Goal: Information Seeking & Learning: Learn about a topic

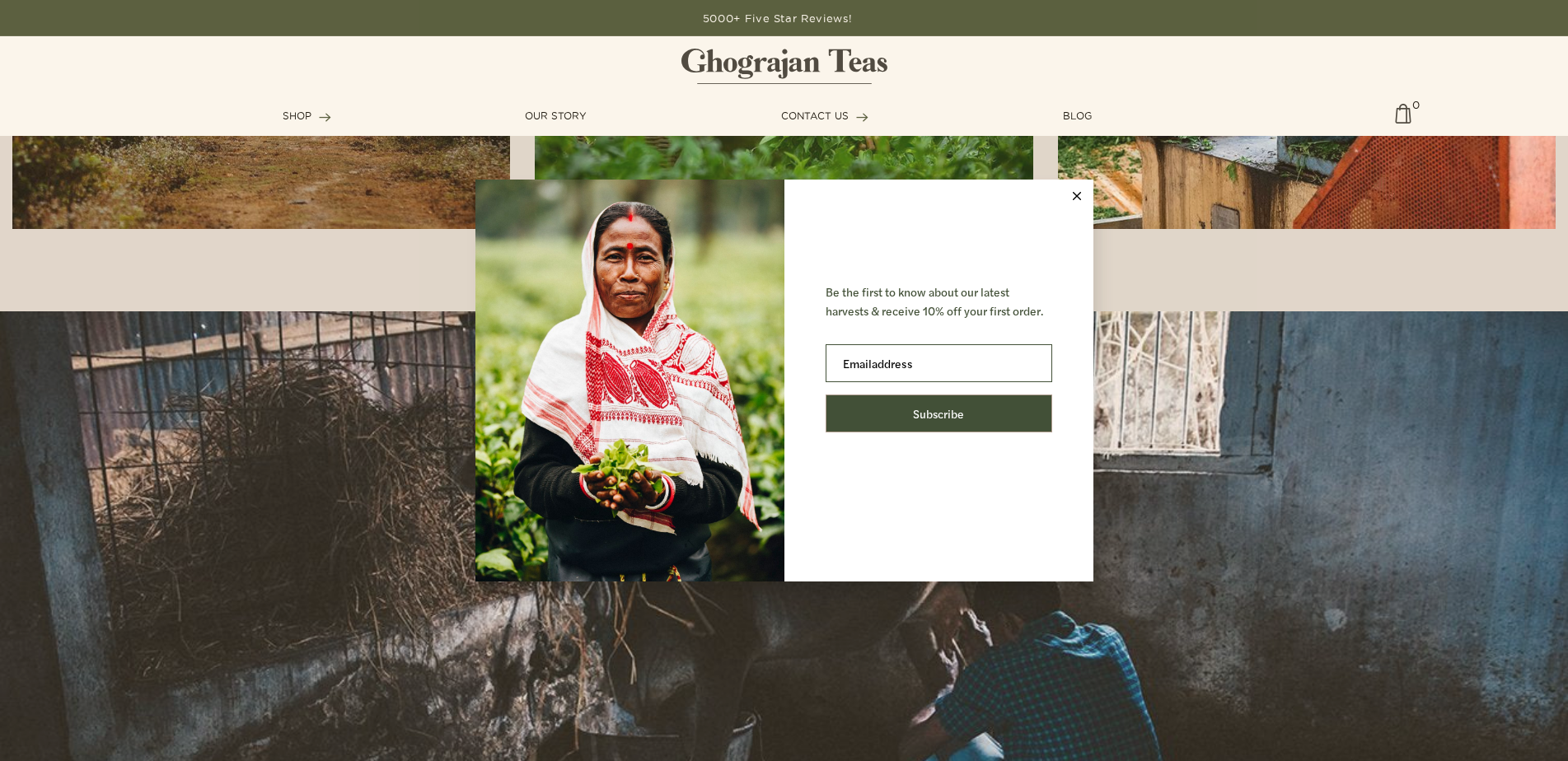
scroll to position [2603, 0]
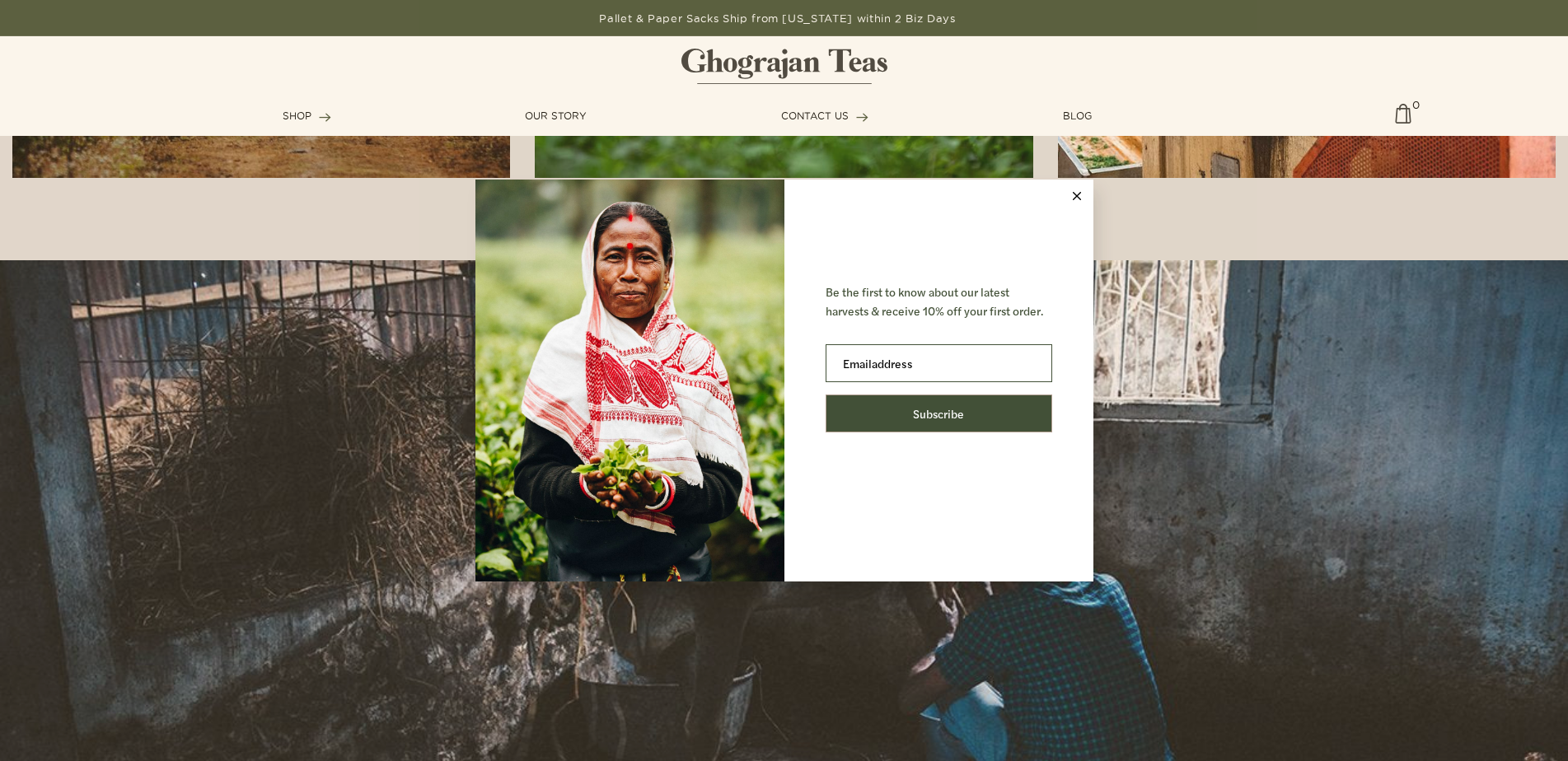
click at [1075, 194] on line at bounding box center [1076, 197] width 7 height 7
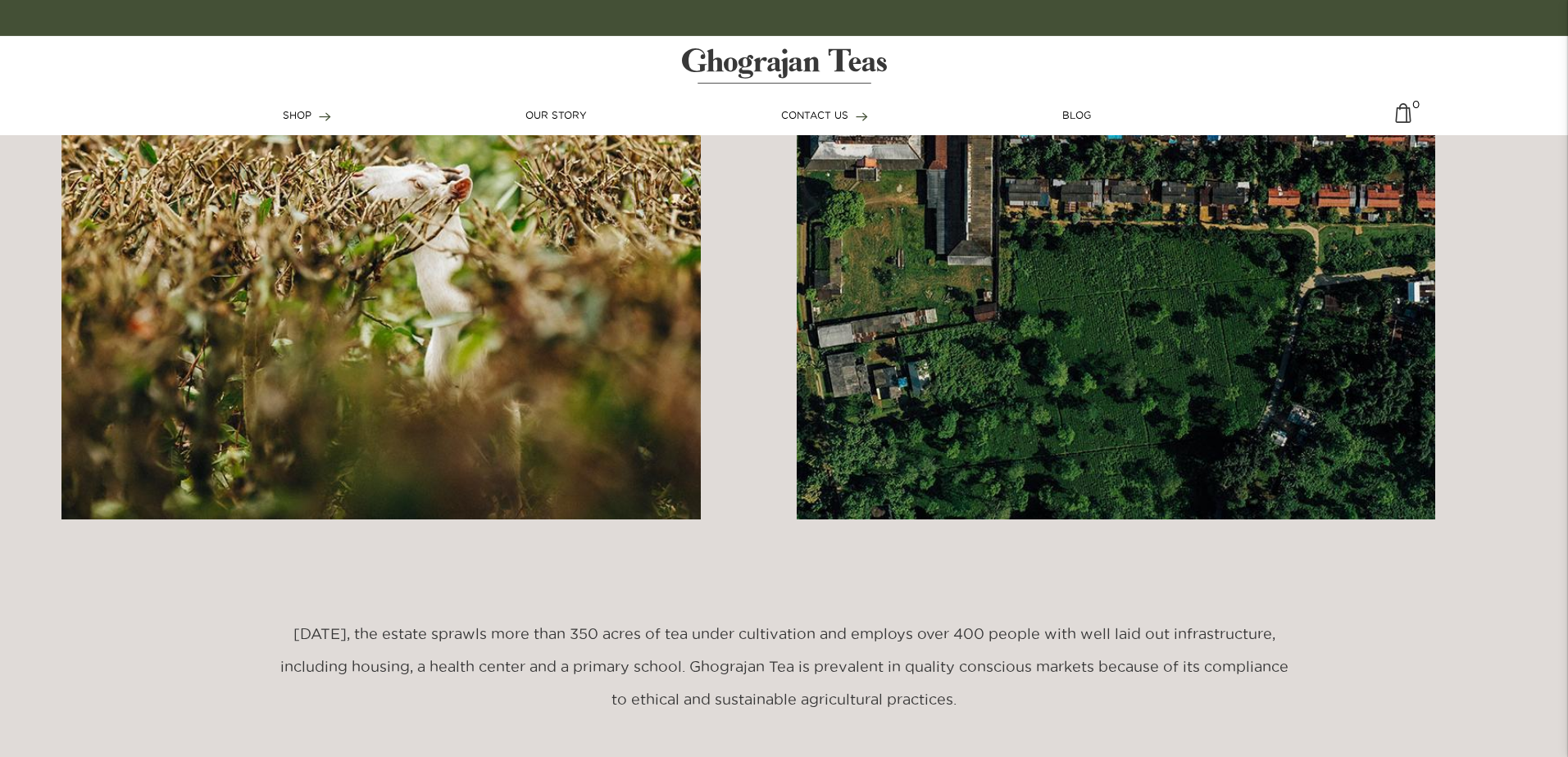
scroll to position [1449, 0]
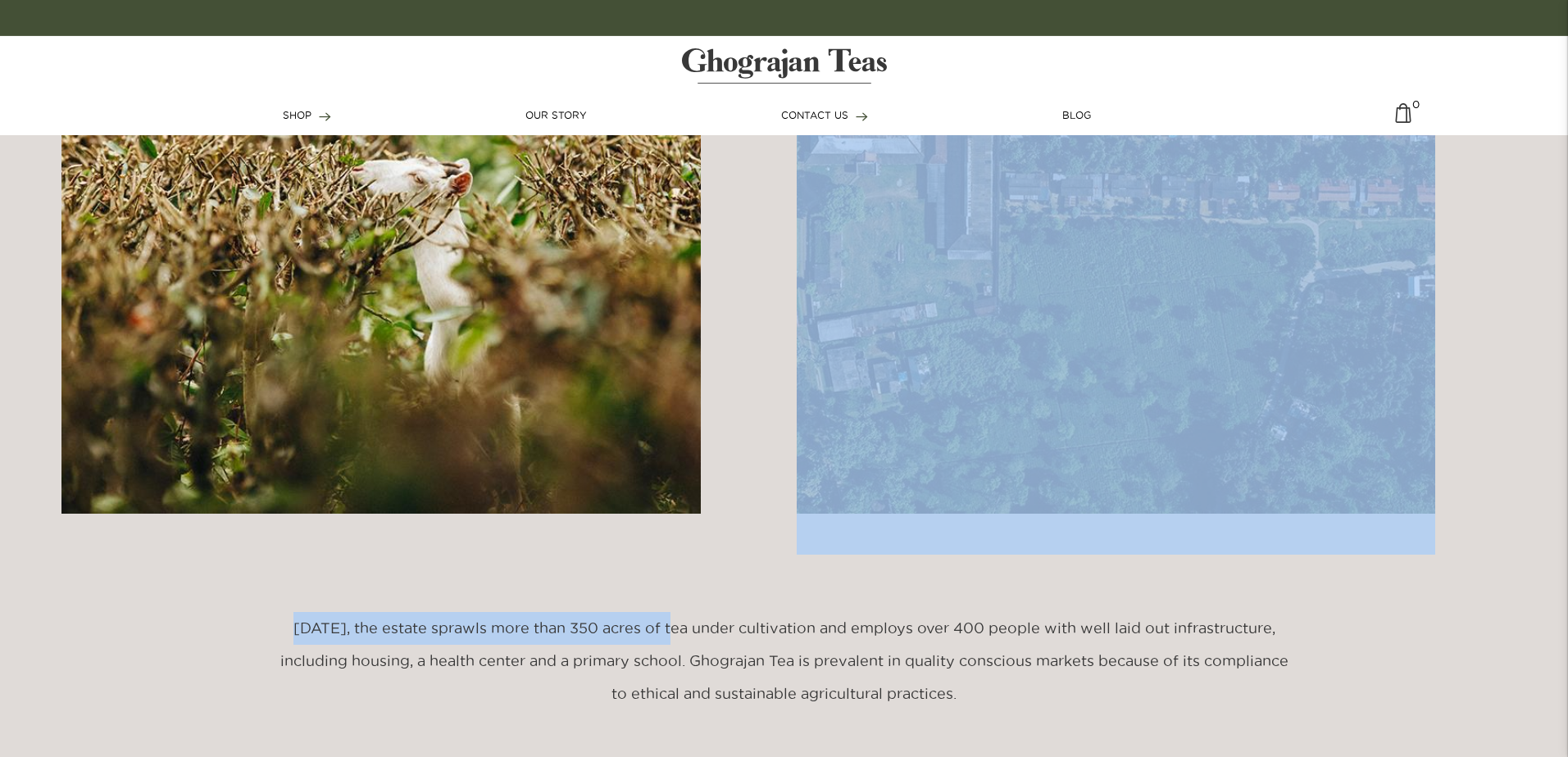
drag, startPoint x: 745, startPoint y: 417, endPoint x: 690, endPoint y: 628, distance: 218.1
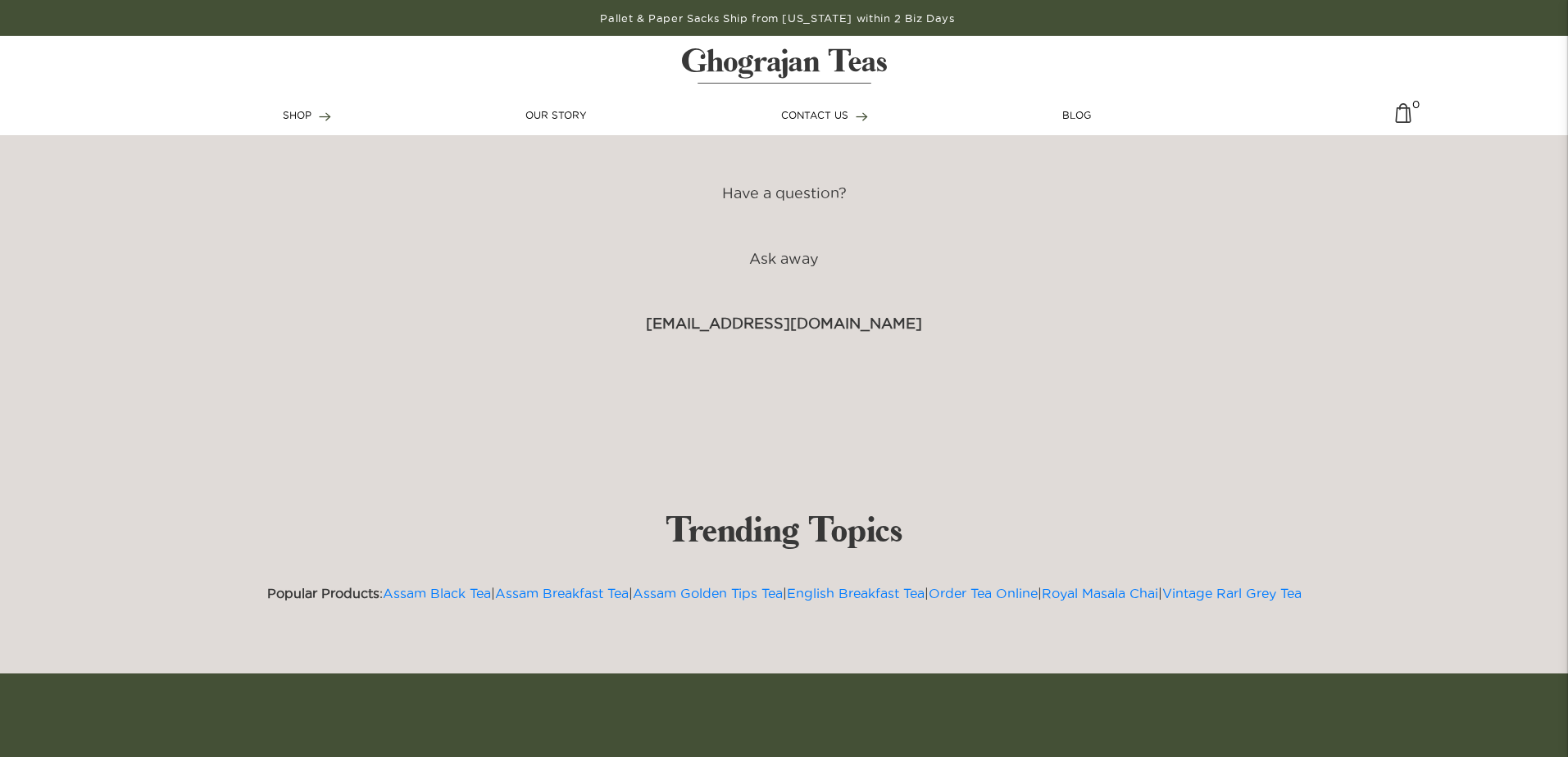
scroll to position [7643, 0]
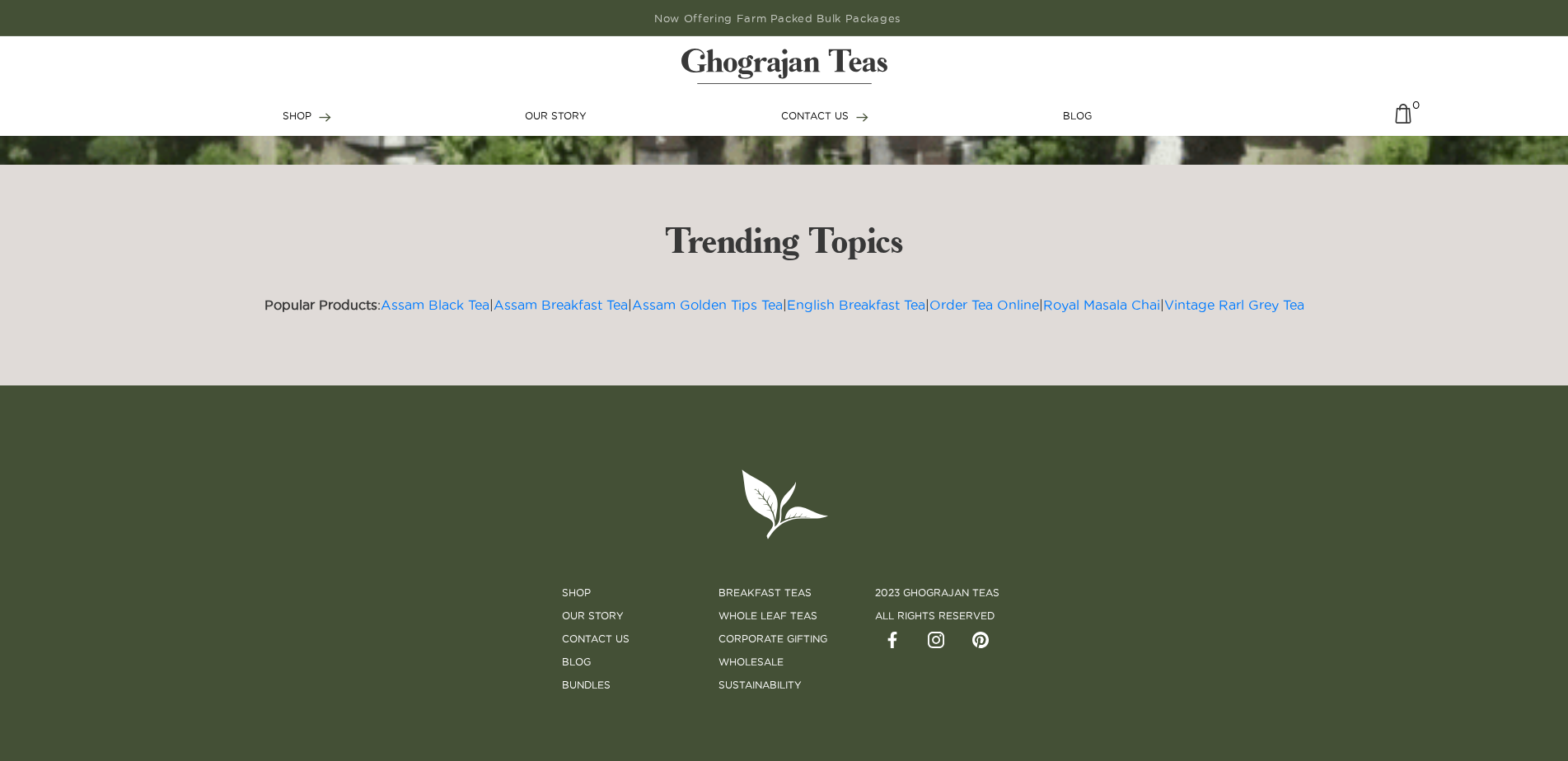
scroll to position [4897, 0]
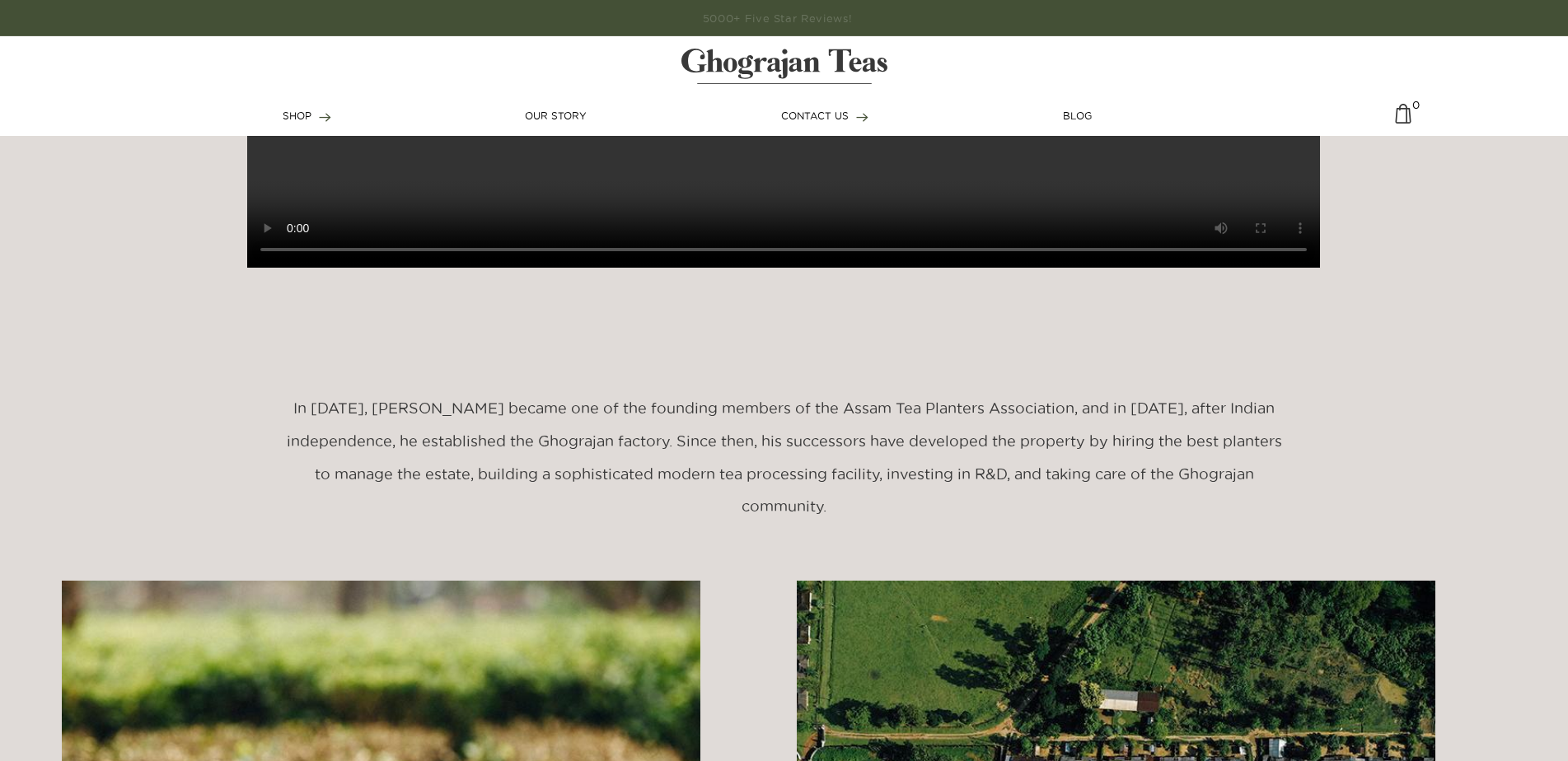
scroll to position [922, 0]
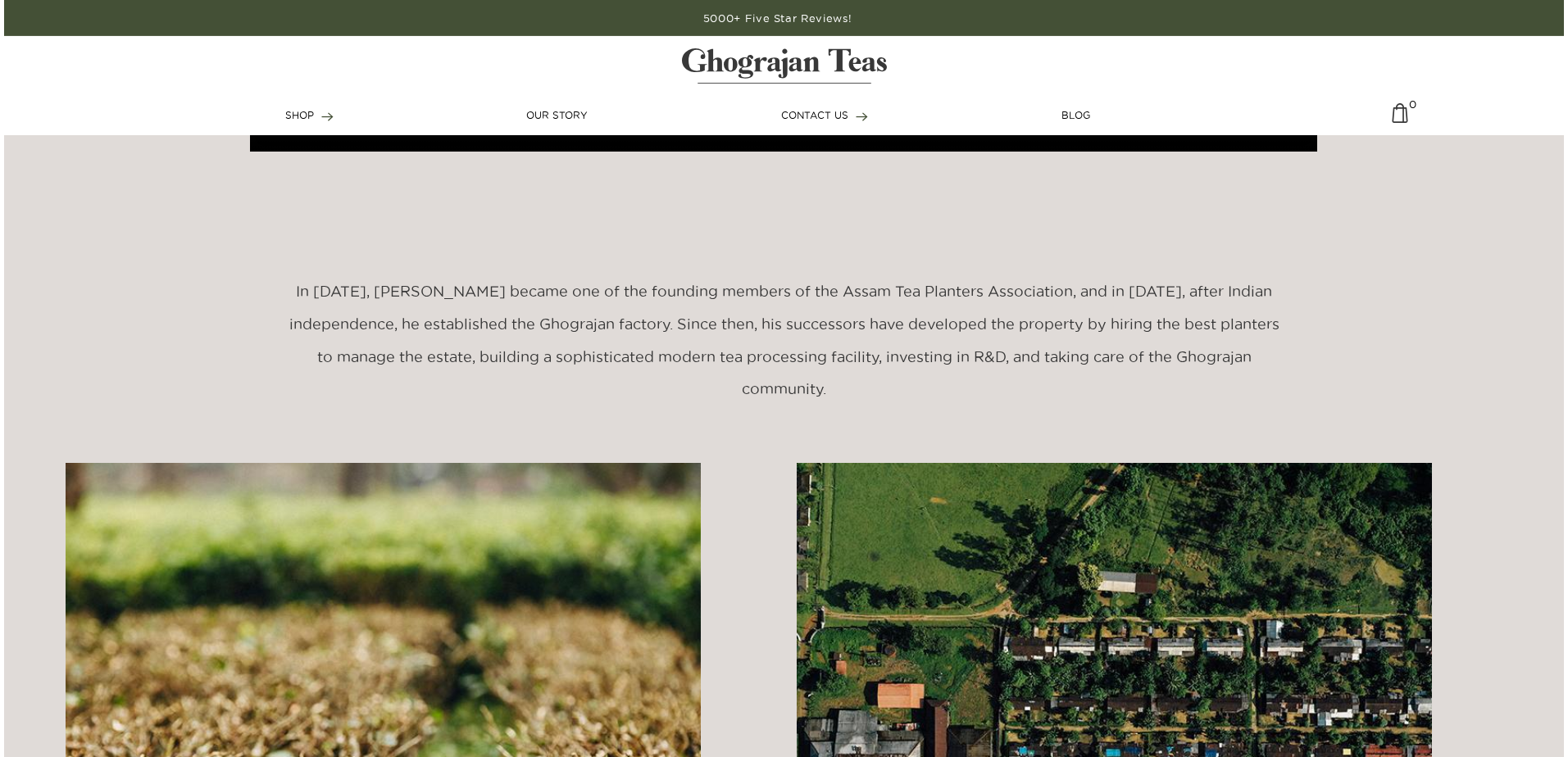
scroll to position [853, 0]
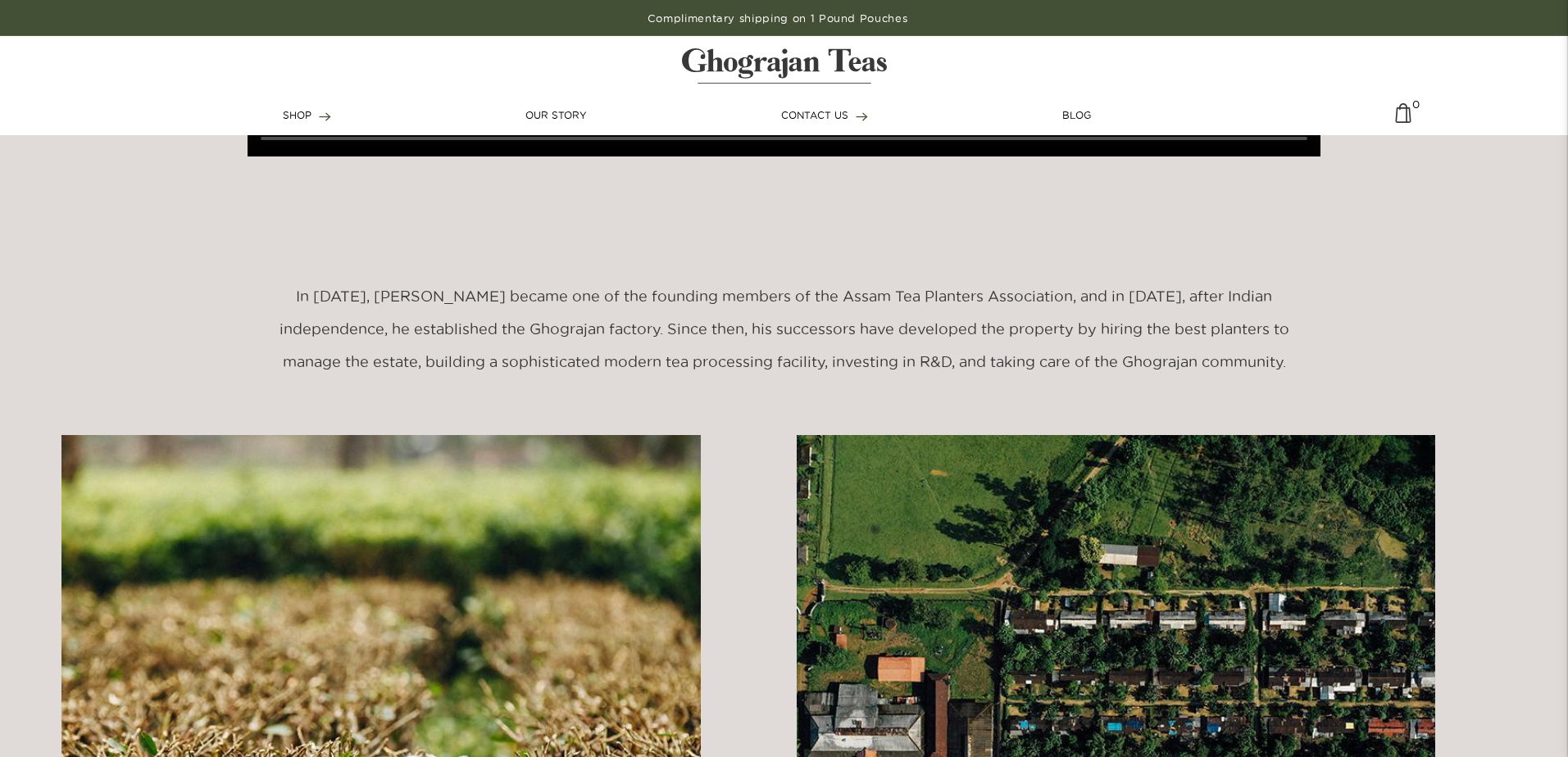
drag, startPoint x: 298, startPoint y: 300, endPoint x: 1298, endPoint y: 361, distance: 1001.9
click at [1298, 361] on div "In [DATE], [PERSON_NAME] became one of the founding members of the Assam Tea Pl…" at bounding box center [784, 328] width 1568 height 97
copy h5 "In [DATE], [PERSON_NAME] became one of the founding members of the Assam Tea Pl…"
click at [821, 309] on h5 "In [DATE], [PERSON_NAME] became one of the founding members of the Assam Tea Pl…" at bounding box center [783, 328] width 1011 height 97
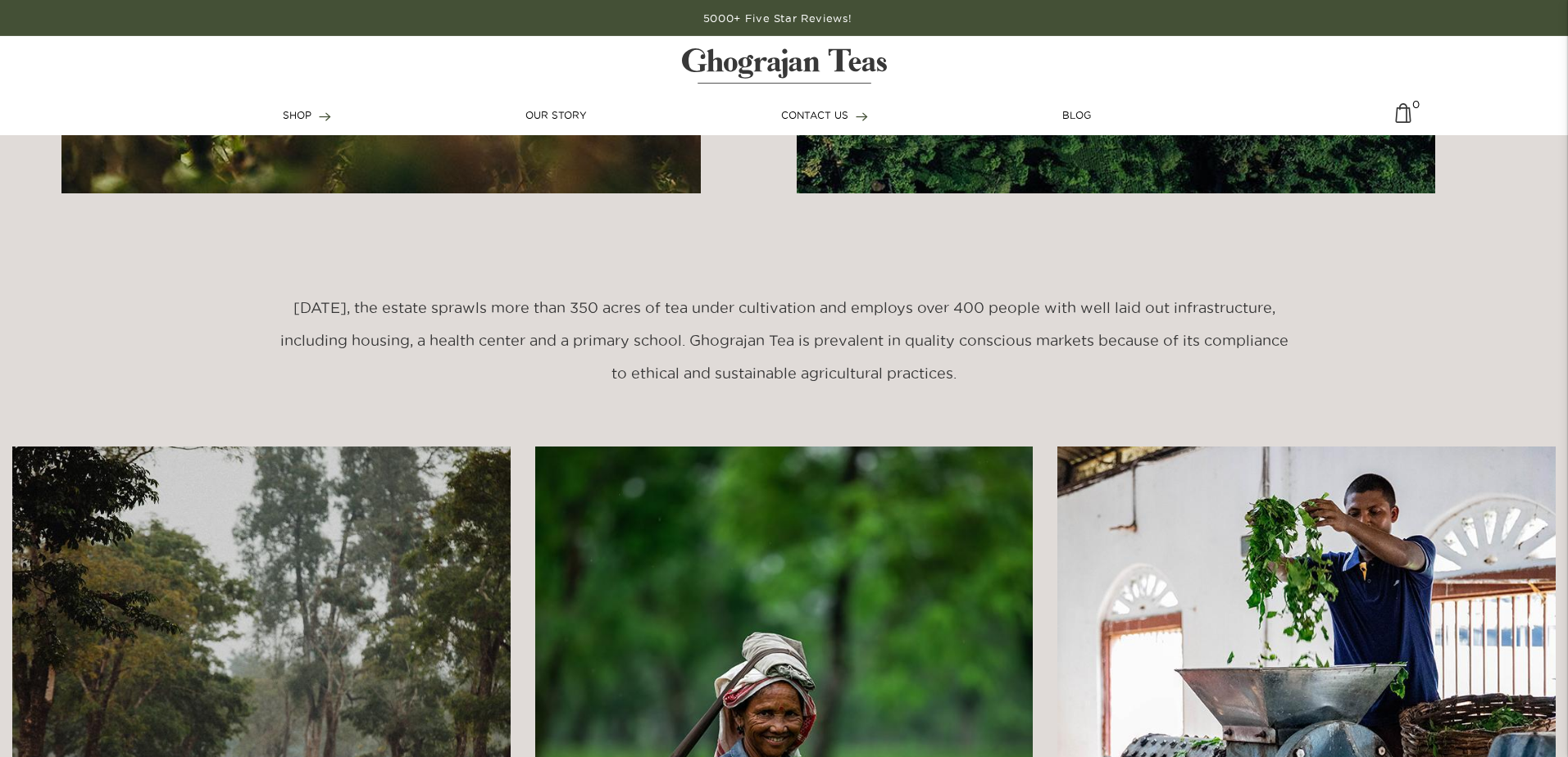
scroll to position [1803, 0]
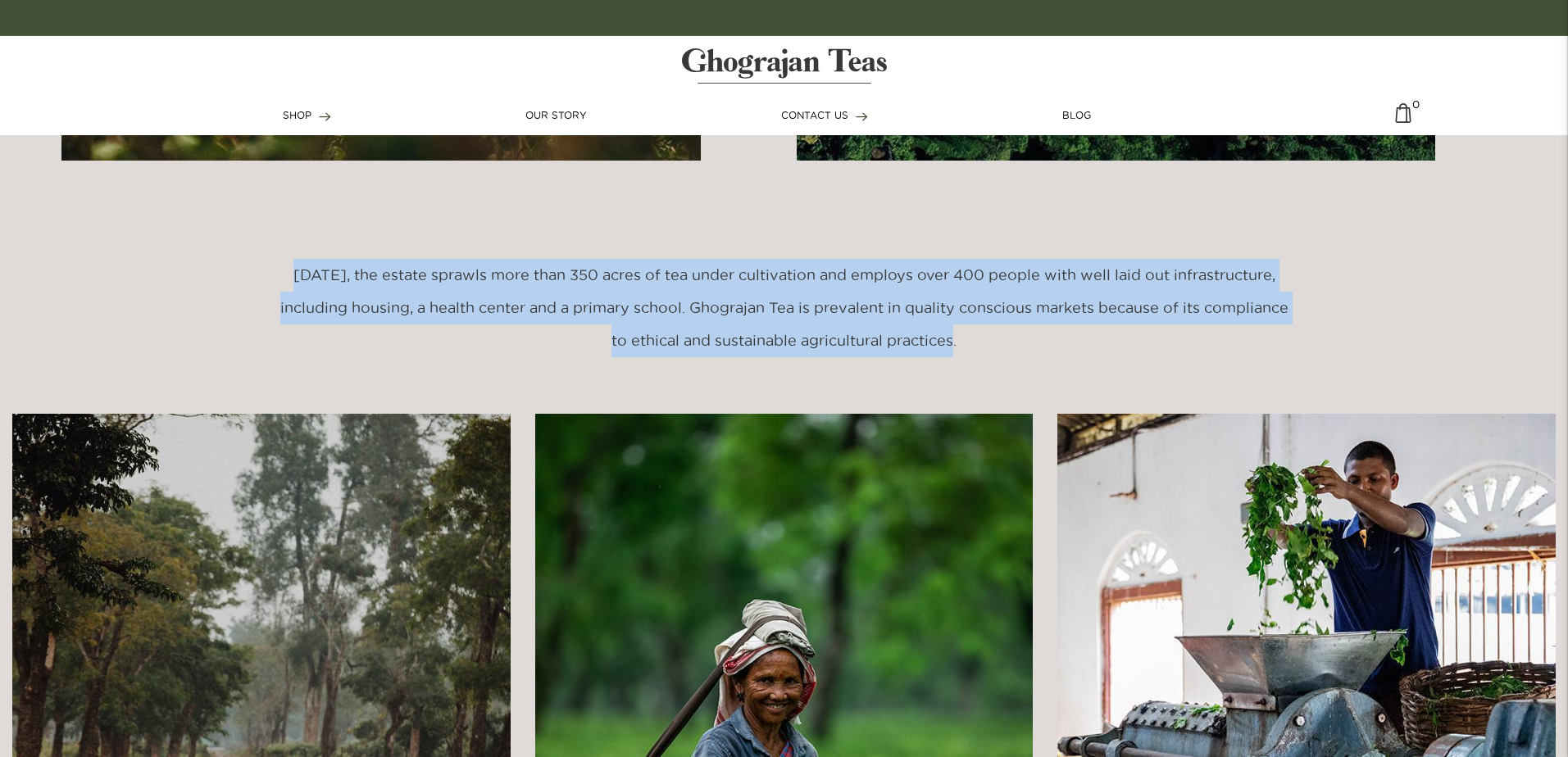
drag, startPoint x: 301, startPoint y: 271, endPoint x: 1008, endPoint y: 334, distance: 709.8
click at [1008, 334] on h5 "[DATE], the estate sprawls more than 350 acres of tea under cultivation and emp…" at bounding box center [783, 307] width 1011 height 97
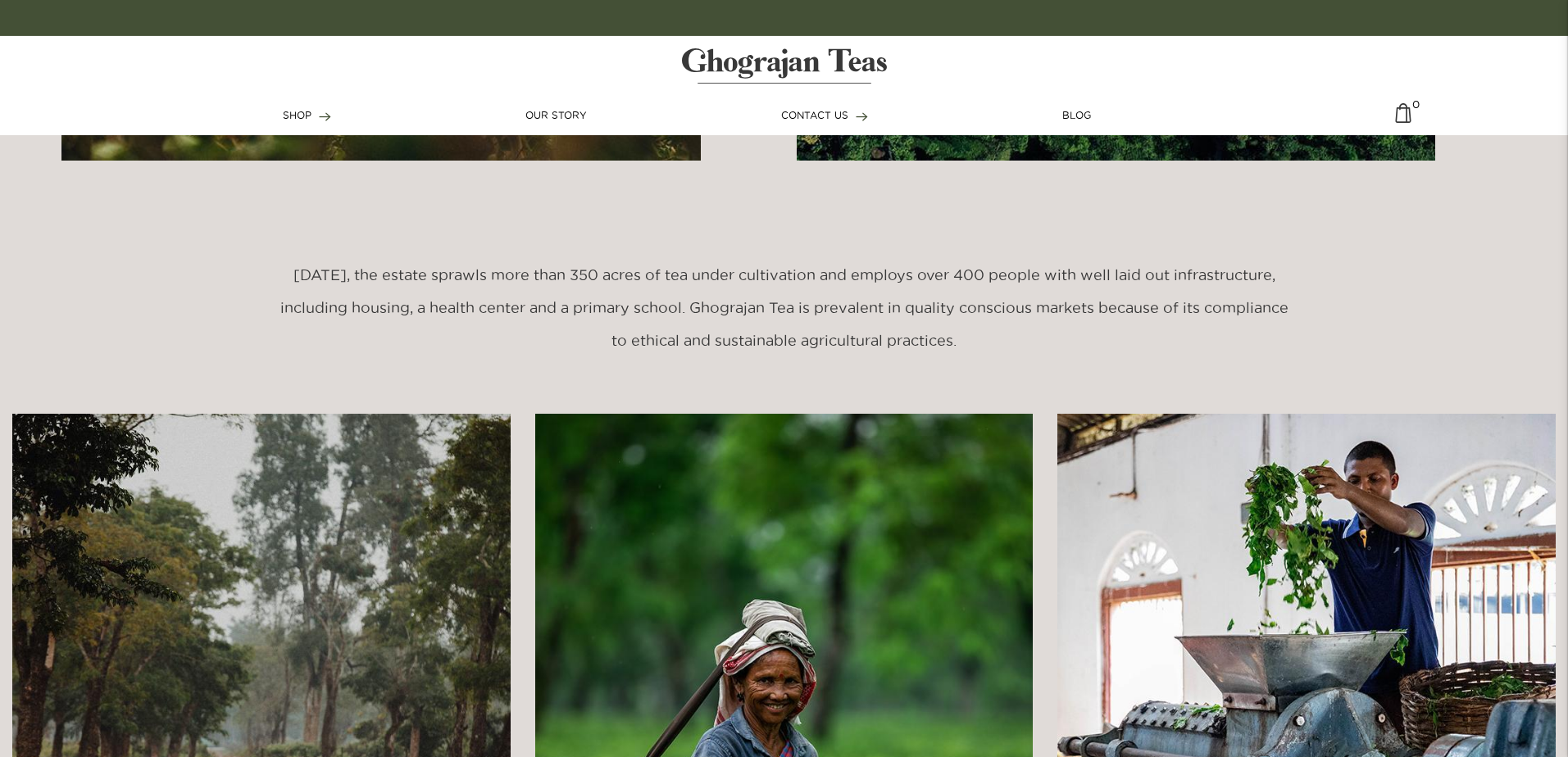
click at [919, 405] on section at bounding box center [784, 661] width 1568 height 609
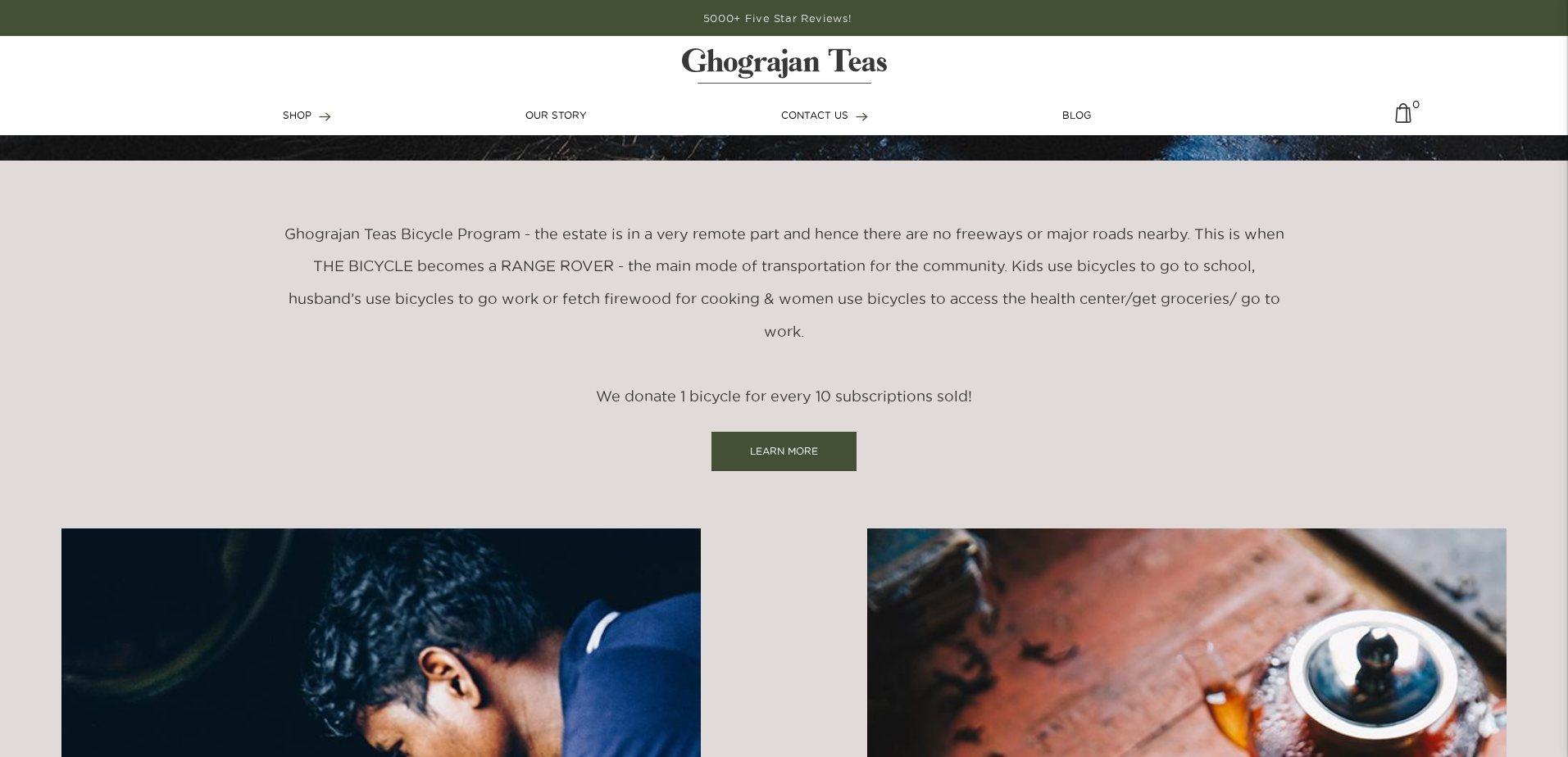
scroll to position [3376, 0]
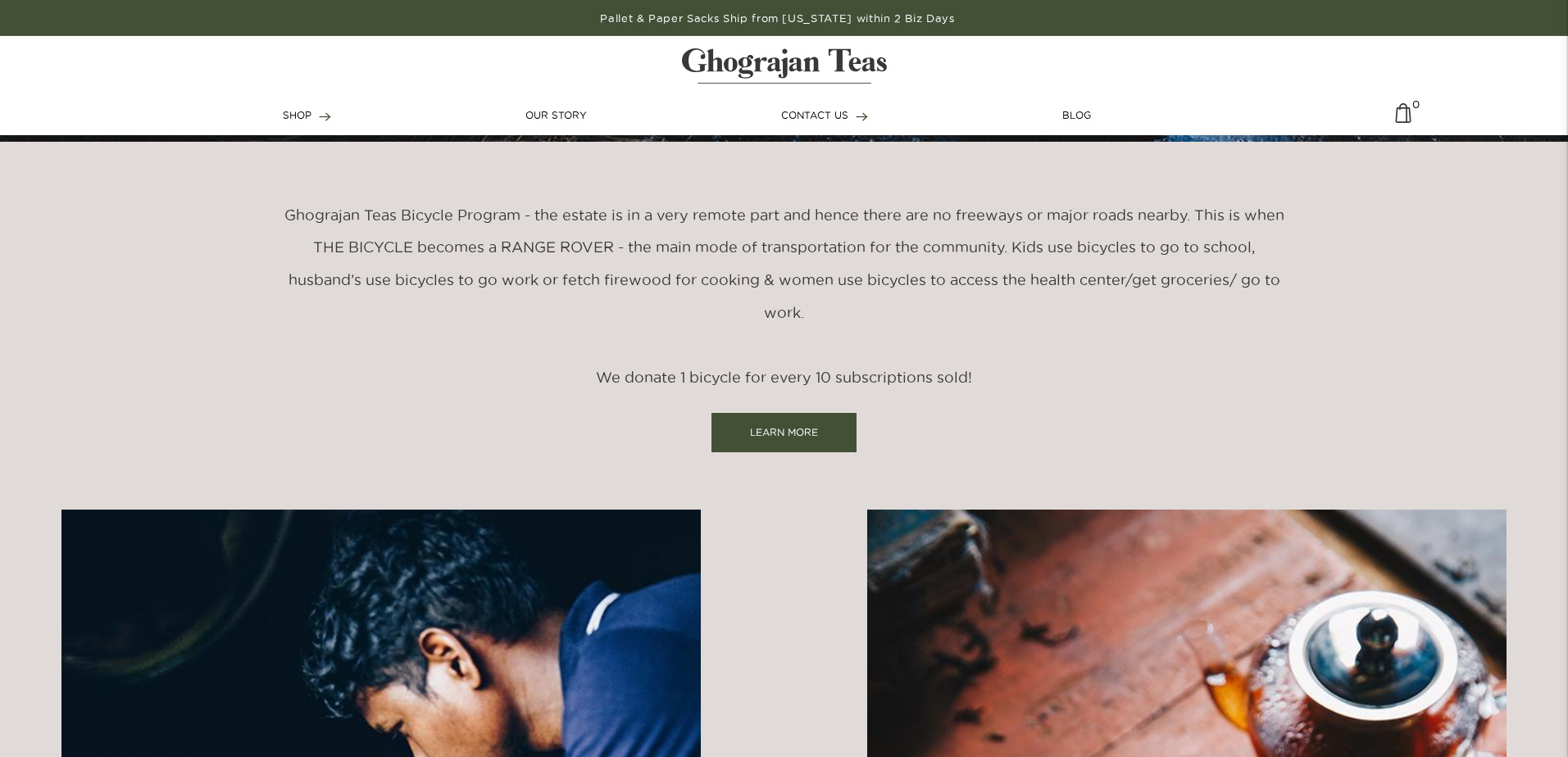
drag, startPoint x: 284, startPoint y: 207, endPoint x: 289, endPoint y: 217, distance: 11.2
click at [289, 217] on h5 "Ghograjan Teas Bicycle Program - the estate is in a very remote part and hence …" at bounding box center [783, 297] width 1011 height 195
